Goal: Task Accomplishment & Management: Use online tool/utility

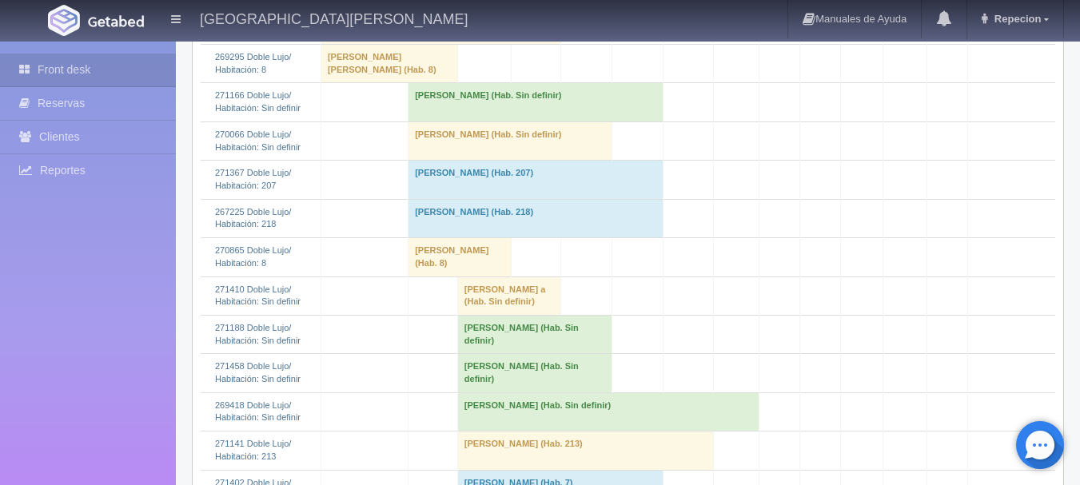
scroll to position [720, 0]
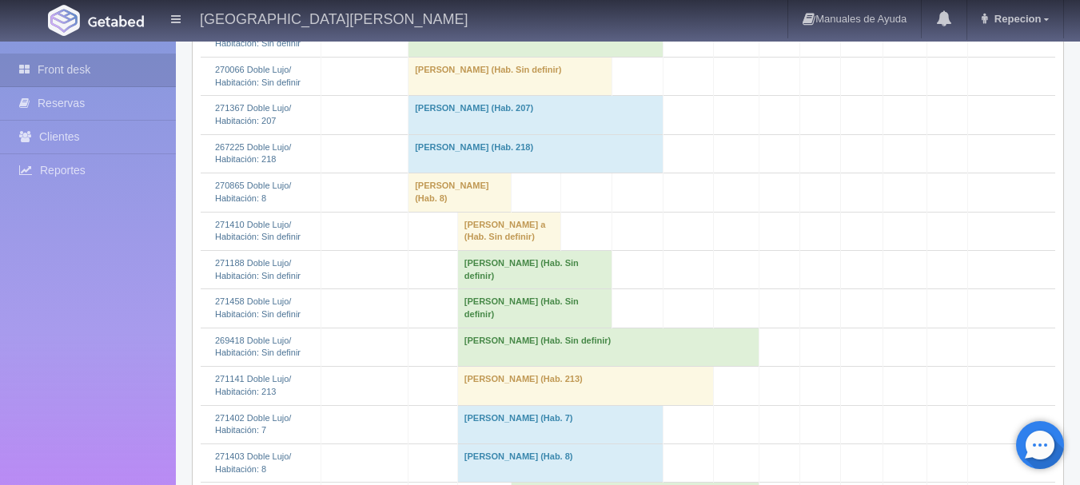
click at [489, 250] on td "[PERSON_NAME] a (Hab. Sin definir)" at bounding box center [509, 231] width 104 height 38
click at [497, 250] on td "[PERSON_NAME] a (Hab. Sin definir)" at bounding box center [509, 231] width 104 height 38
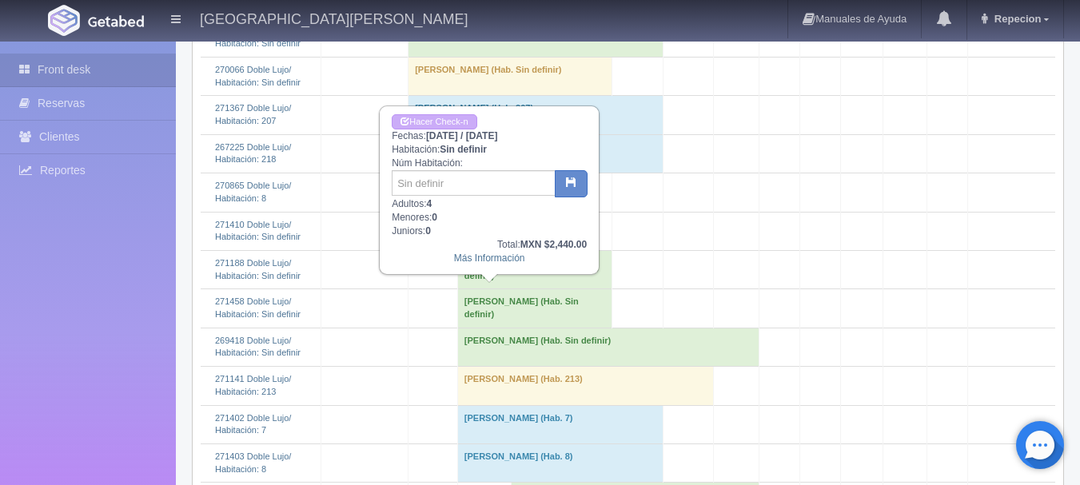
click at [497, 250] on td "[PERSON_NAME] a (Hab. Sin definir)" at bounding box center [509, 231] width 104 height 38
click at [515, 250] on td "[PERSON_NAME] a (Hab. Sin definir)" at bounding box center [509, 231] width 104 height 38
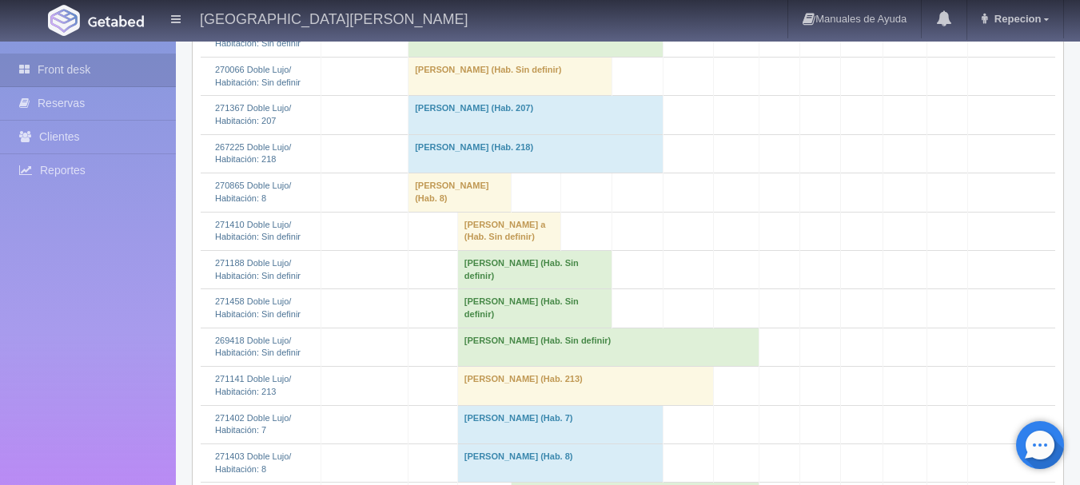
click at [543, 289] on td "[PERSON_NAME] (Hab. Sin definir)" at bounding box center [534, 269] width 154 height 38
click at [570, 289] on td "[PERSON_NAME] (Hab. Sin definir)" at bounding box center [534, 269] width 154 height 38
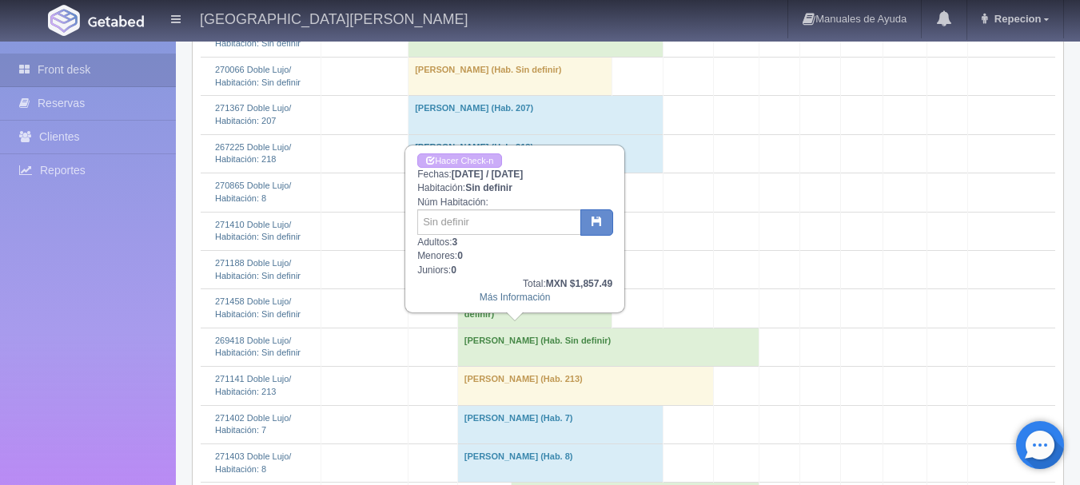
click at [570, 289] on td "[PERSON_NAME] (Hab. Sin definir)" at bounding box center [534, 269] width 154 height 38
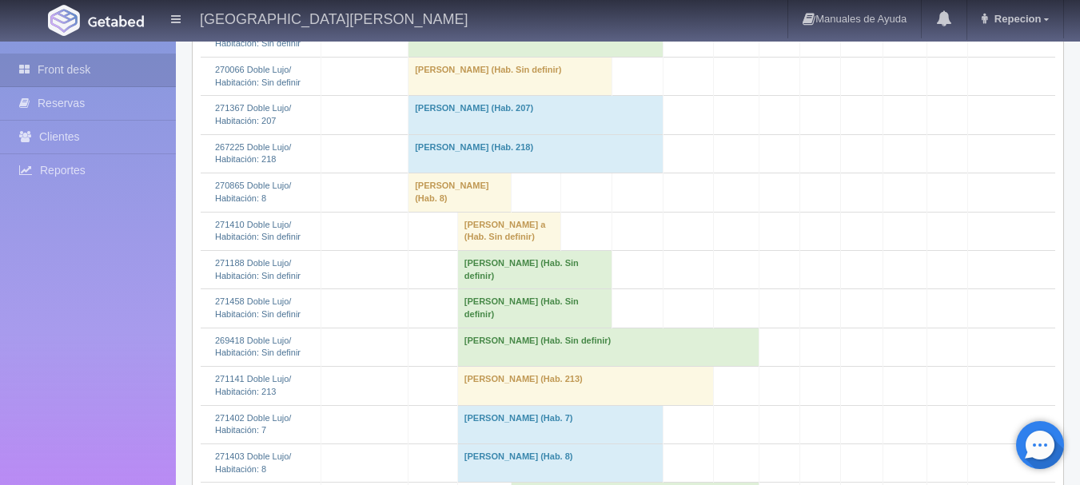
click at [570, 289] on td "[PERSON_NAME] (Hab. Sin definir)" at bounding box center [534, 269] width 154 height 38
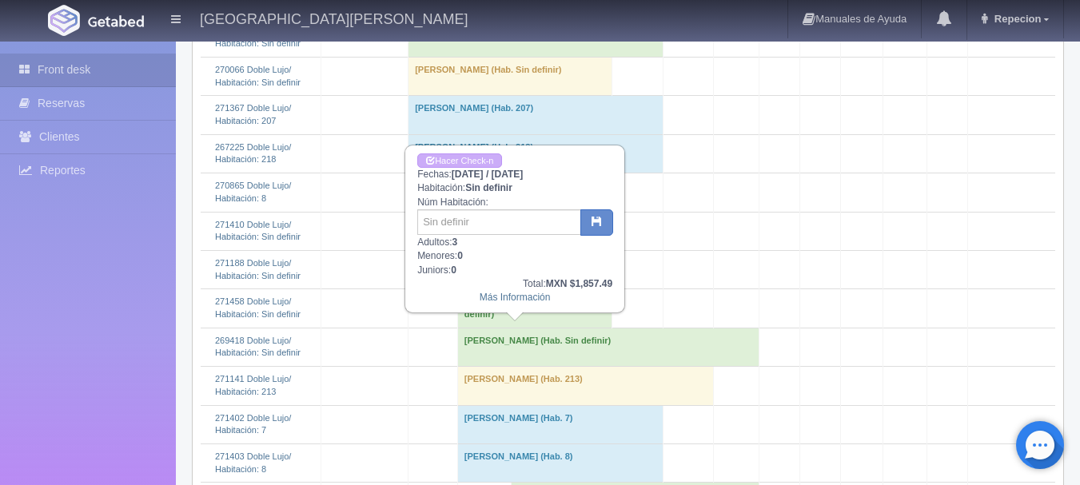
click at [557, 328] on td "[PERSON_NAME] (Hab. Sin definir)" at bounding box center [534, 308] width 154 height 38
click at [585, 289] on td "[PERSON_NAME] (Hab. Sin definir)" at bounding box center [534, 269] width 154 height 38
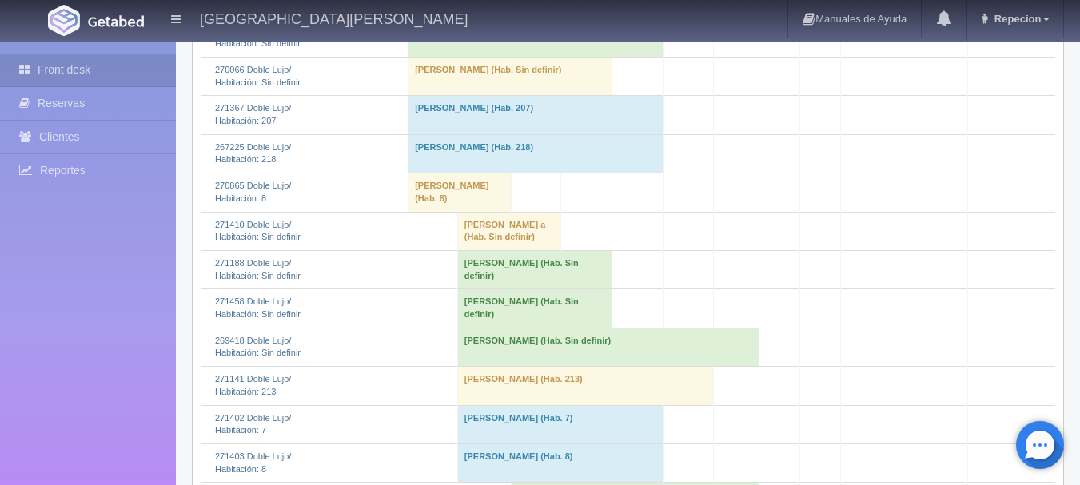
click at [581, 328] on td "[PERSON_NAME] (Hab. Sin definir)" at bounding box center [534, 308] width 154 height 38
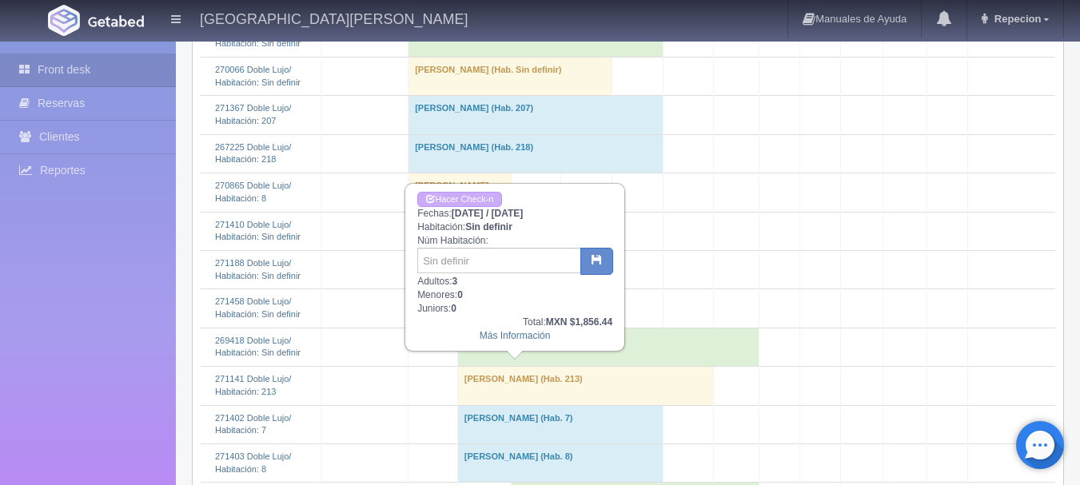
click at [581, 328] on td "[PERSON_NAME] (Hab. Sin definir)" at bounding box center [534, 308] width 154 height 38
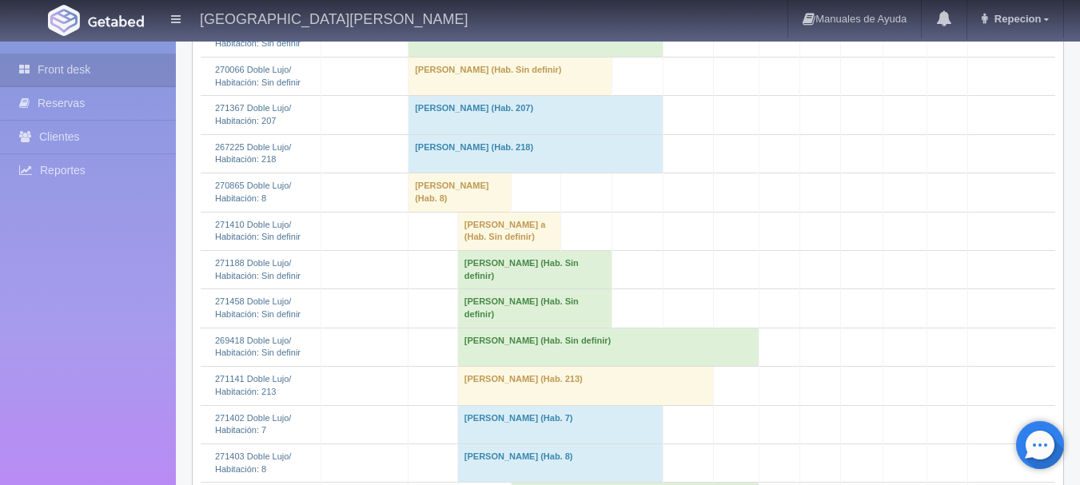
click at [581, 328] on td "[PERSON_NAME] (Hab. Sin definir)" at bounding box center [534, 308] width 154 height 38
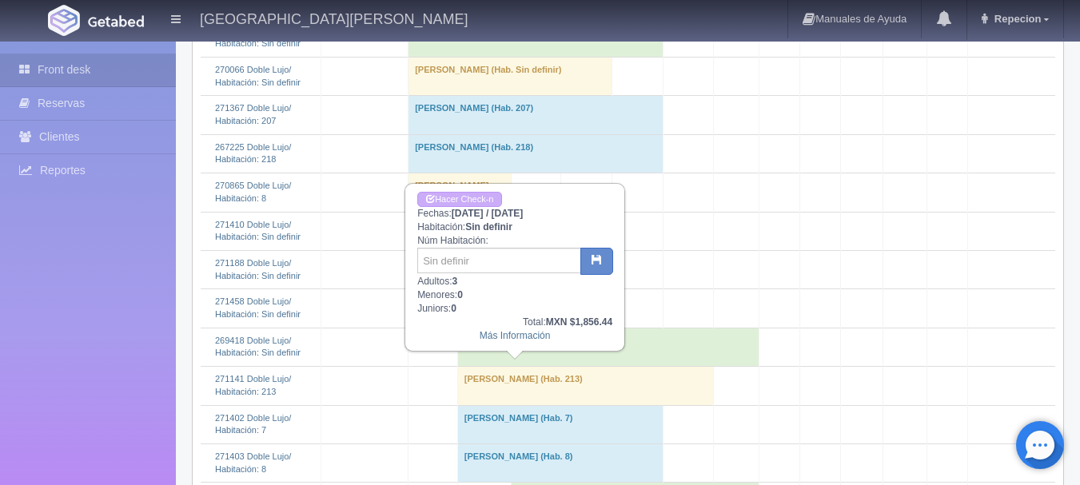
click at [574, 328] on td "[PERSON_NAME] (Hab. Sin definir)" at bounding box center [534, 308] width 154 height 38
click at [661, 366] on td "[PERSON_NAME] (Hab. Sin definir)" at bounding box center [608, 347] width 302 height 38
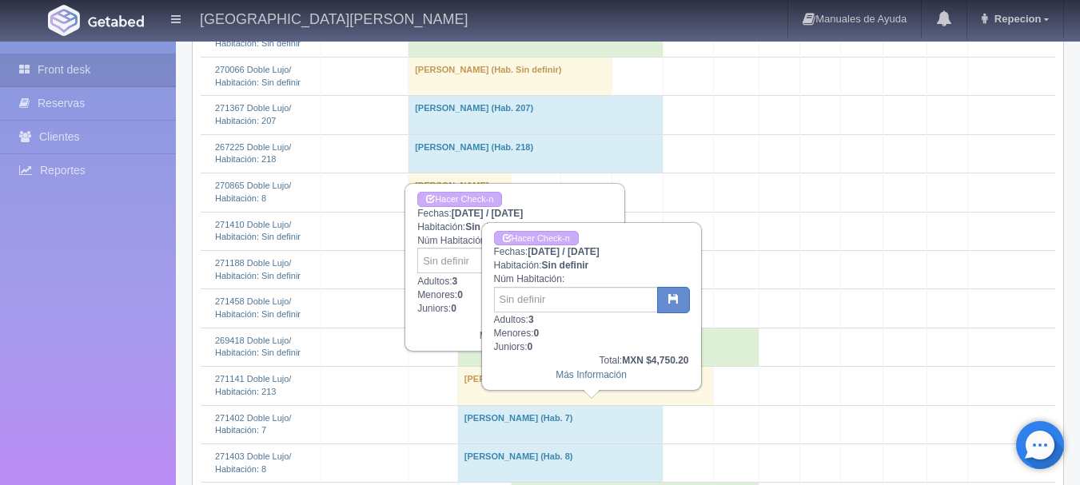
click at [661, 366] on td "[PERSON_NAME] (Hab. Sin definir)" at bounding box center [608, 347] width 302 height 38
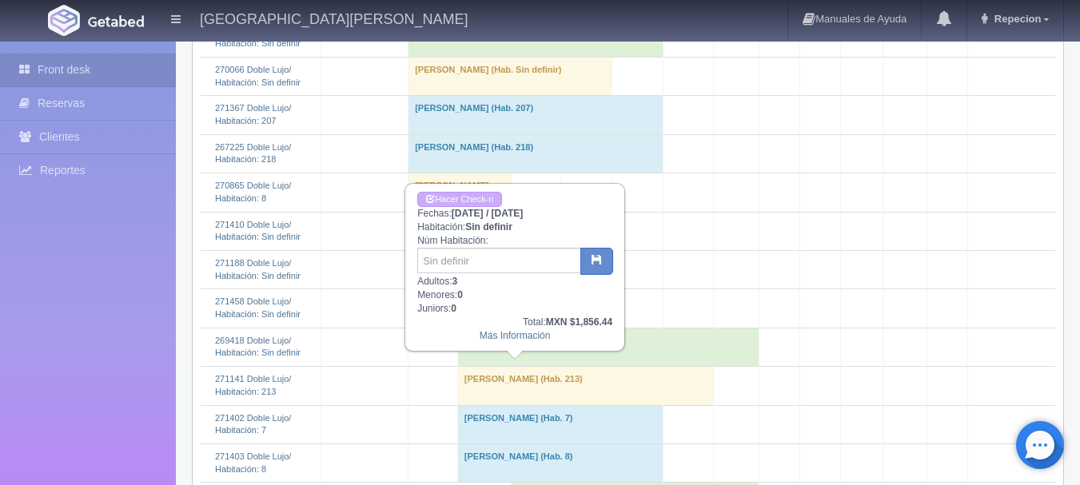
click at [573, 328] on td "[PERSON_NAME] (Hab. Sin definir)" at bounding box center [534, 308] width 154 height 38
click at [584, 328] on td "[PERSON_NAME] (Hab. Sin definir)" at bounding box center [534, 308] width 154 height 38
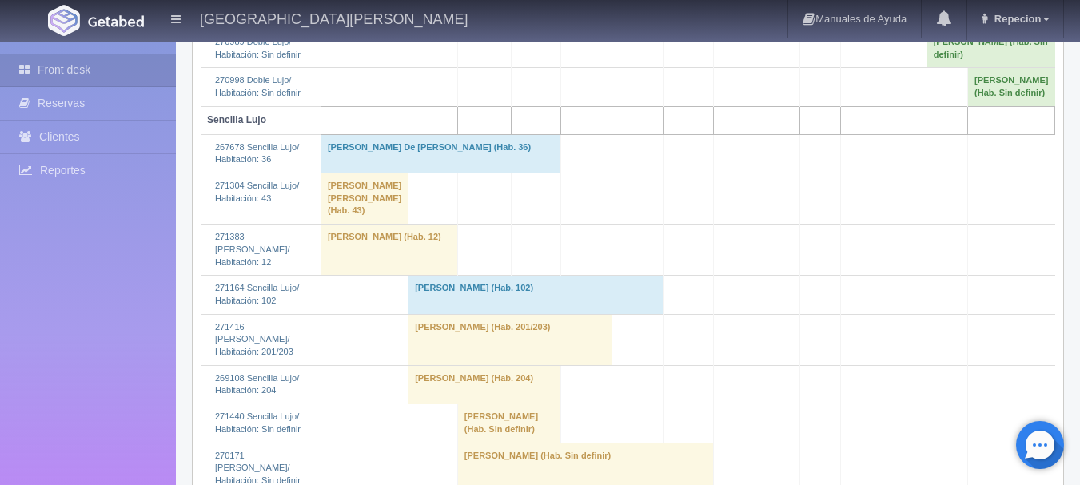
scroll to position [1999, 0]
